Goal: Information Seeking & Learning: Understand process/instructions

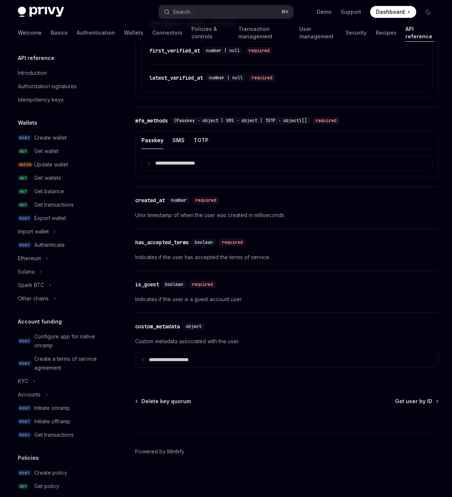
scroll to position [0, 0]
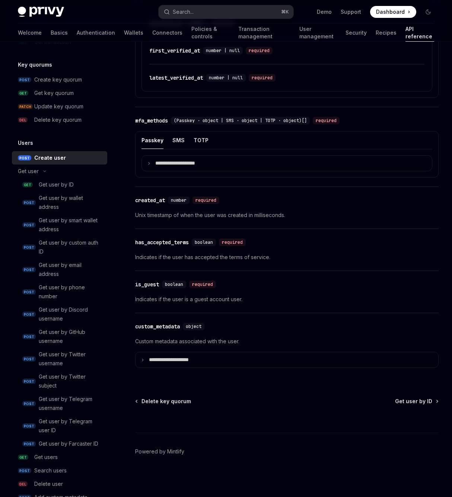
type textarea "*"
